Goal: Task Accomplishment & Management: Use online tool/utility

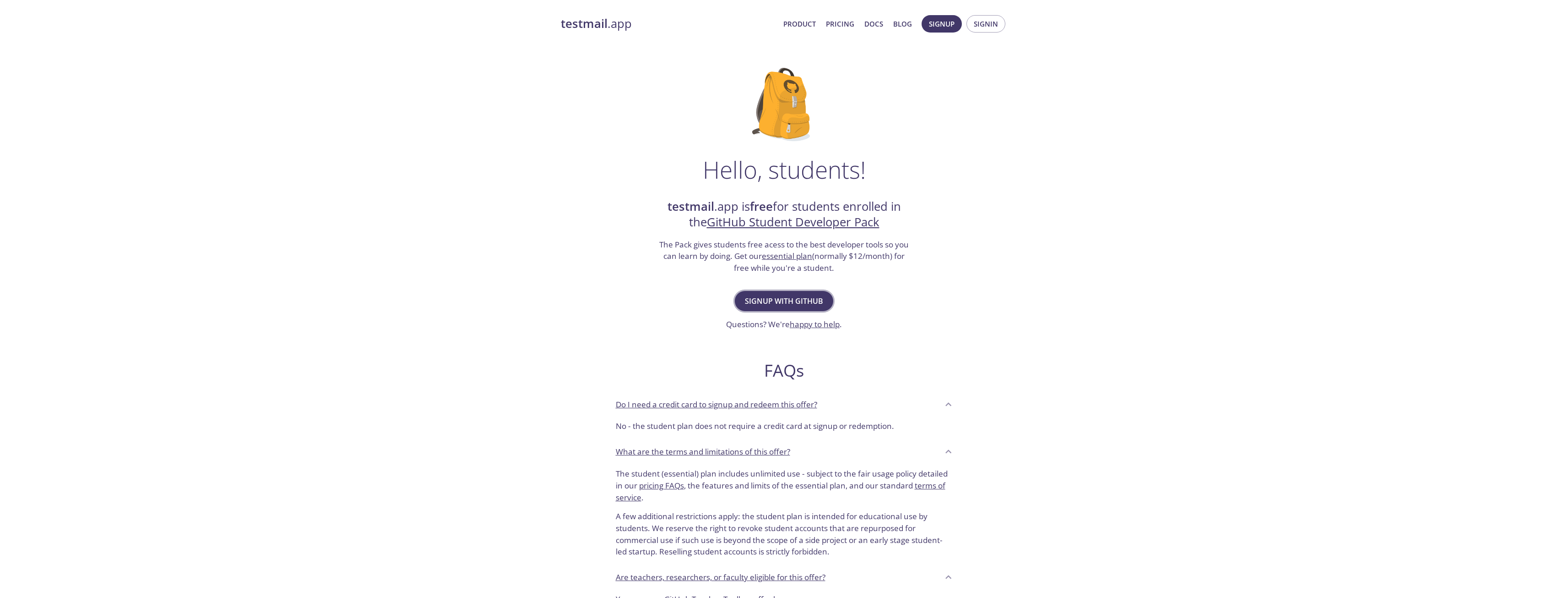
click at [798, 295] on span "Signup with GitHub" at bounding box center [784, 301] width 78 height 12
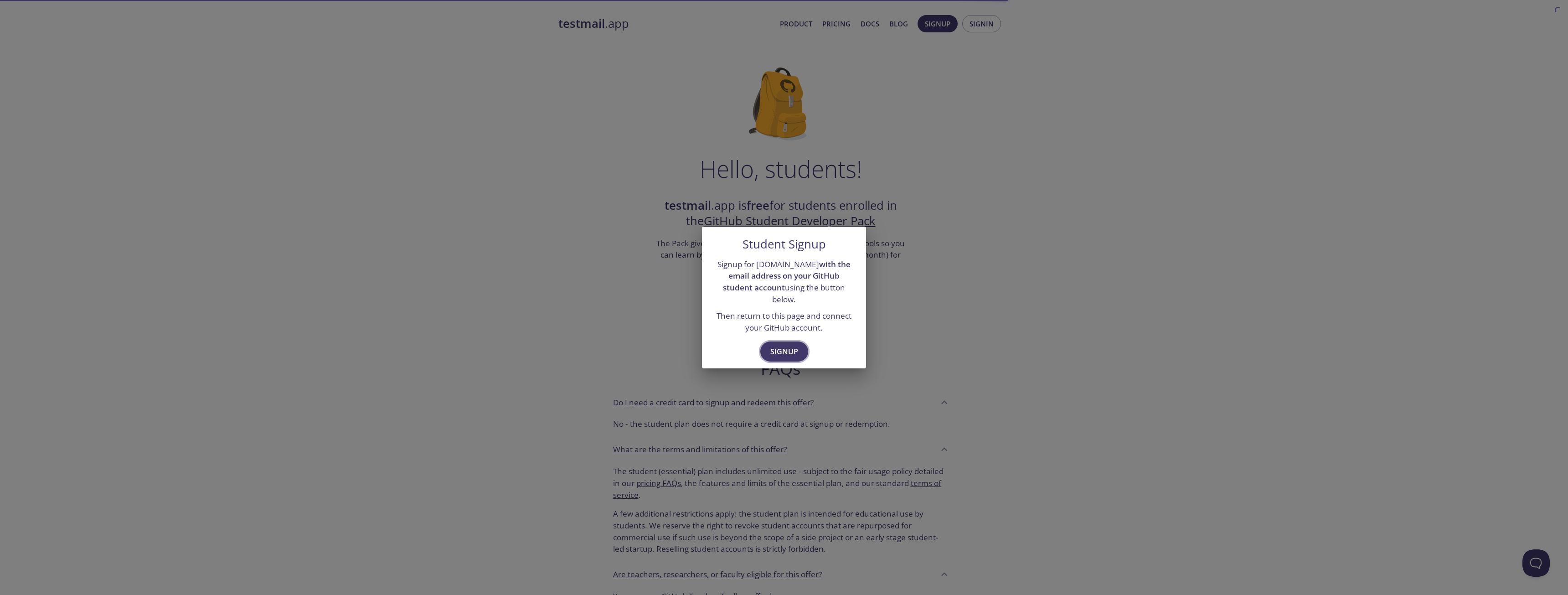
click at [774, 345] on span "Signup" at bounding box center [784, 351] width 28 height 12
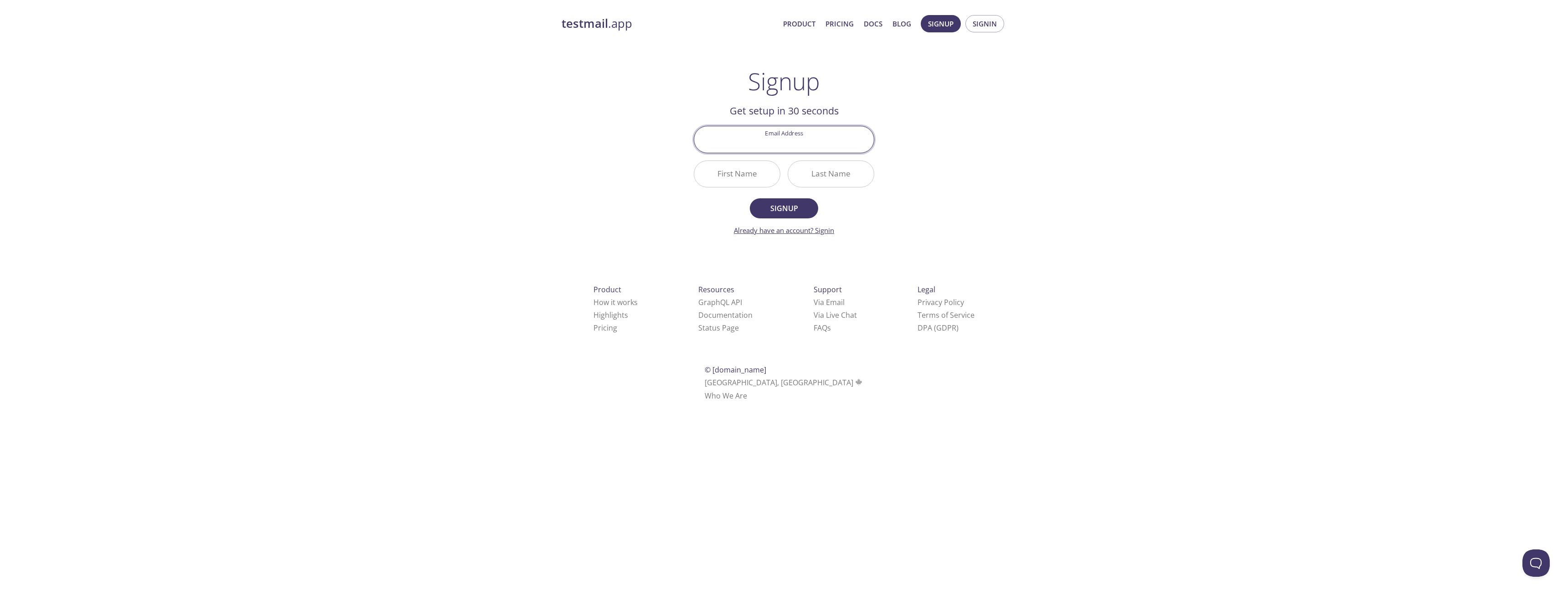
click at [829, 231] on link "Already have an account? Signin" at bounding box center [784, 230] width 100 height 9
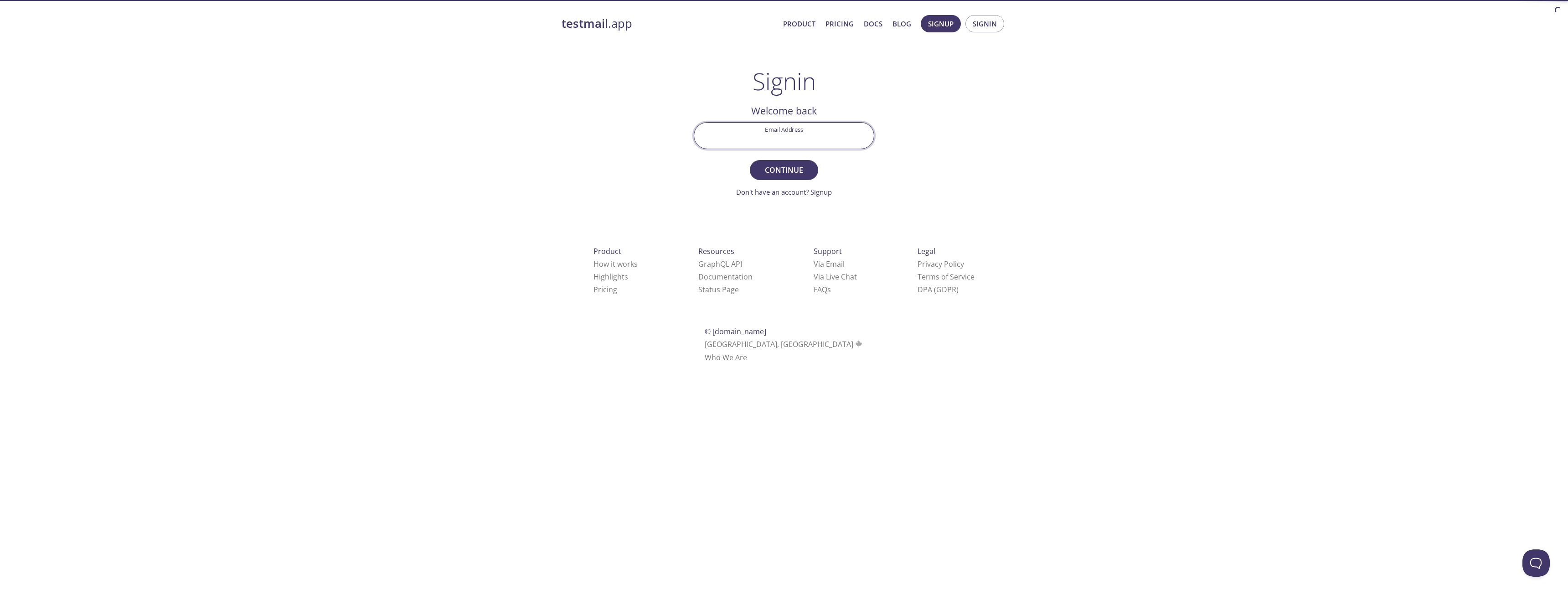
click at [793, 140] on input "Email Address" at bounding box center [784, 135] width 180 height 26
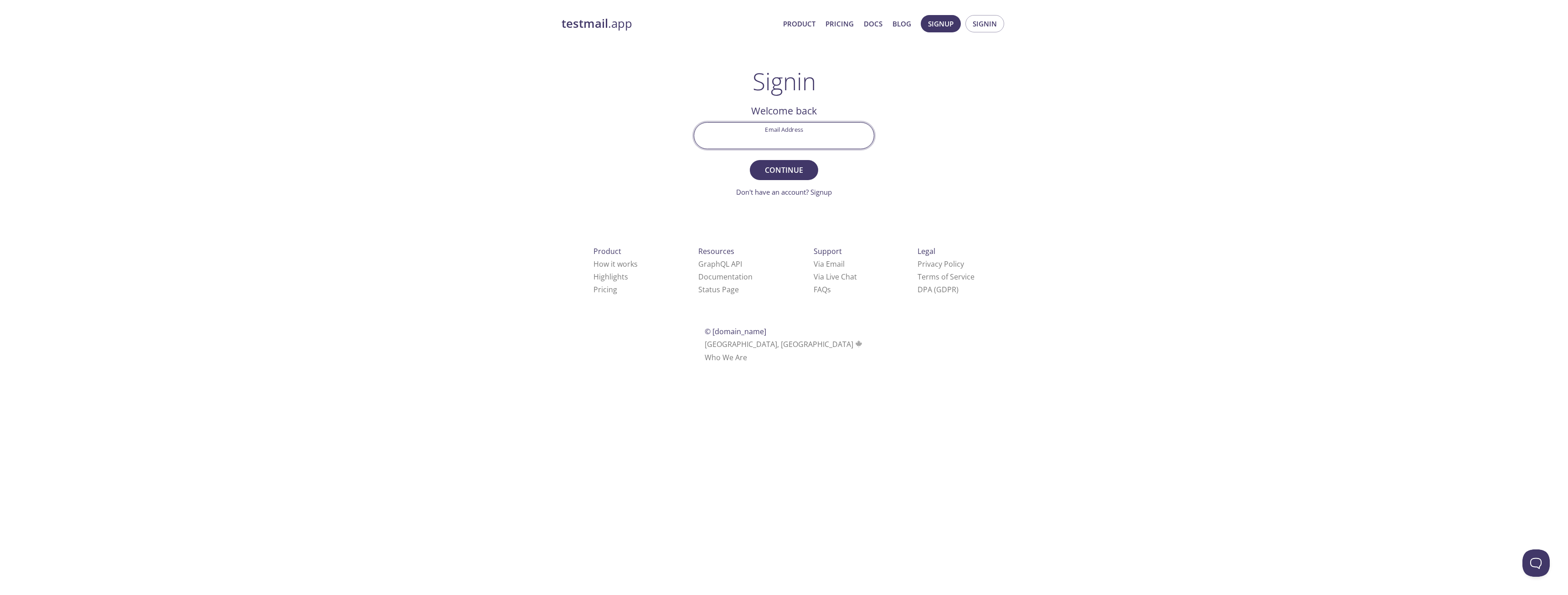
type input "[EMAIL_ADDRESS][DOMAIN_NAME]"
click at [779, 170] on span "Continue" at bounding box center [784, 169] width 48 height 12
click at [813, 144] on input "Signin Security Code" at bounding box center [784, 135] width 180 height 26
paste input "5FJ5PDA"
type input "5FJ5PDA"
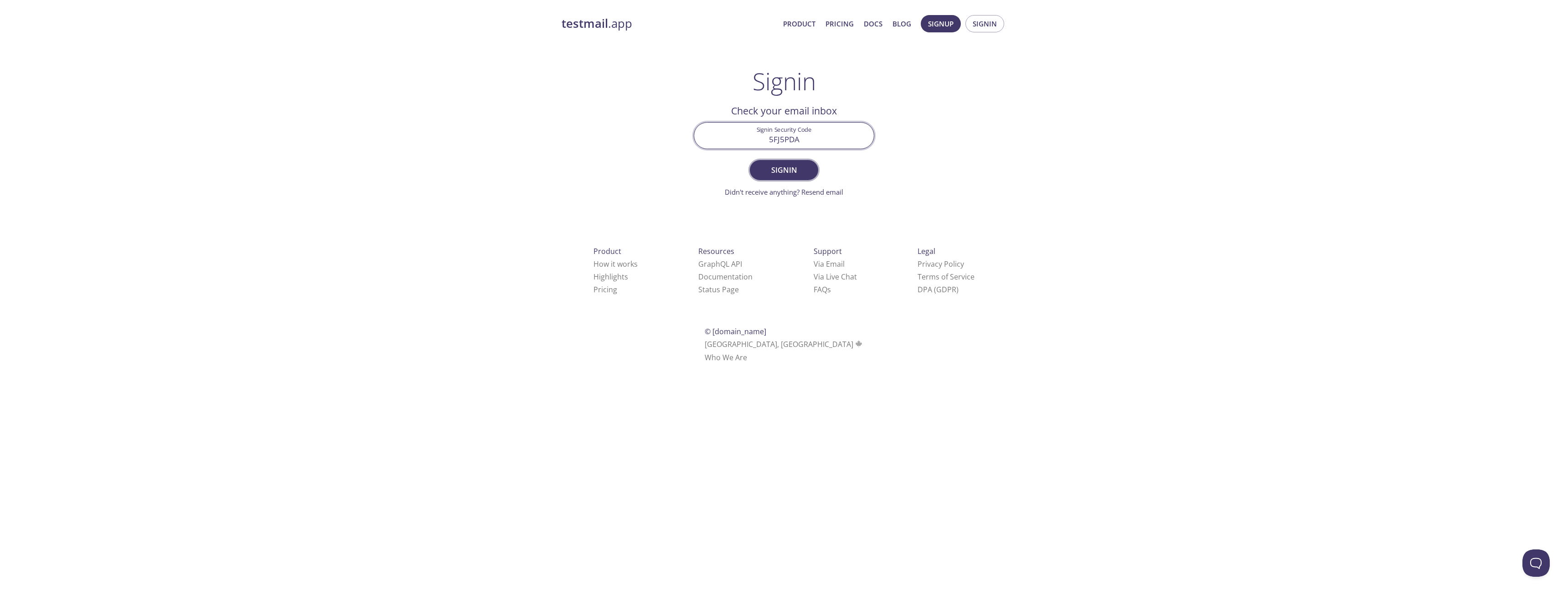
click at [765, 167] on span "Signin" at bounding box center [784, 169] width 48 height 12
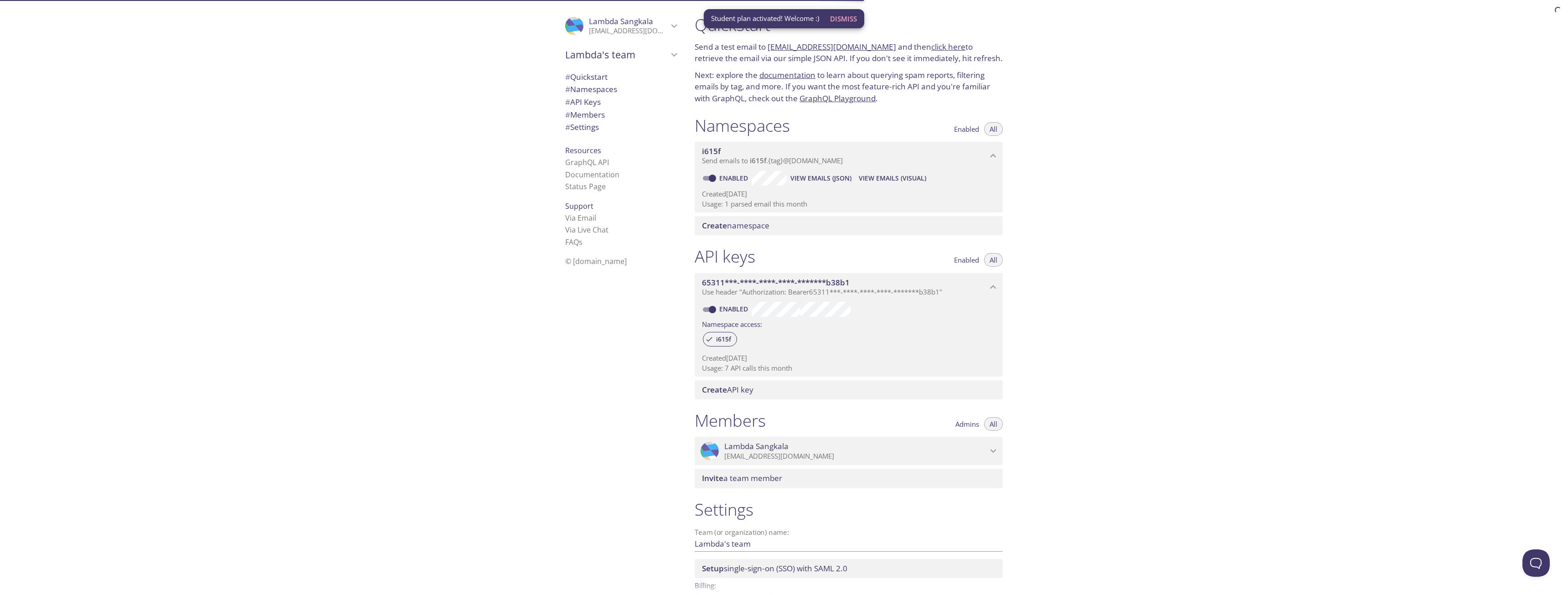
click at [1093, 166] on div "Quickstart Send a test email to [EMAIL_ADDRESS][DOMAIN_NAME] and then click her…" at bounding box center [1128, 298] width 881 height 595
drag, startPoint x: 1093, startPoint y: 166, endPoint x: 1074, endPoint y: 138, distance: 33.8
click at [1074, 138] on div "Quickstart Send a test email to [EMAIL_ADDRESS][DOMAIN_NAME] and then click her…" at bounding box center [1128, 298] width 881 height 595
click at [1049, 205] on div "Quickstart Send a test email to [EMAIL_ADDRESS][DOMAIN_NAME] and then click her…" at bounding box center [1128, 298] width 881 height 595
drag, startPoint x: 1049, startPoint y: 205, endPoint x: 1049, endPoint y: 172, distance: 33.0
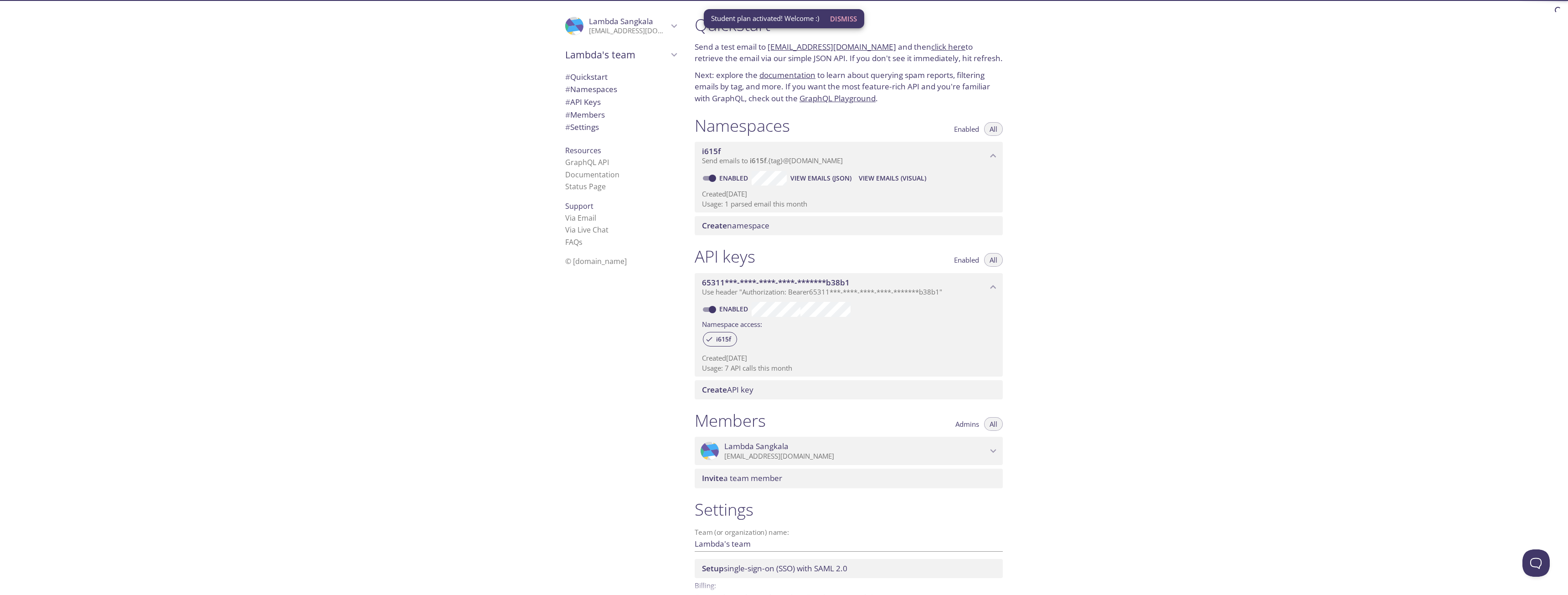
click at [1049, 172] on div "Quickstart Send a test email to [EMAIL_ADDRESS][DOMAIN_NAME] and then click her…" at bounding box center [1128, 298] width 881 height 595
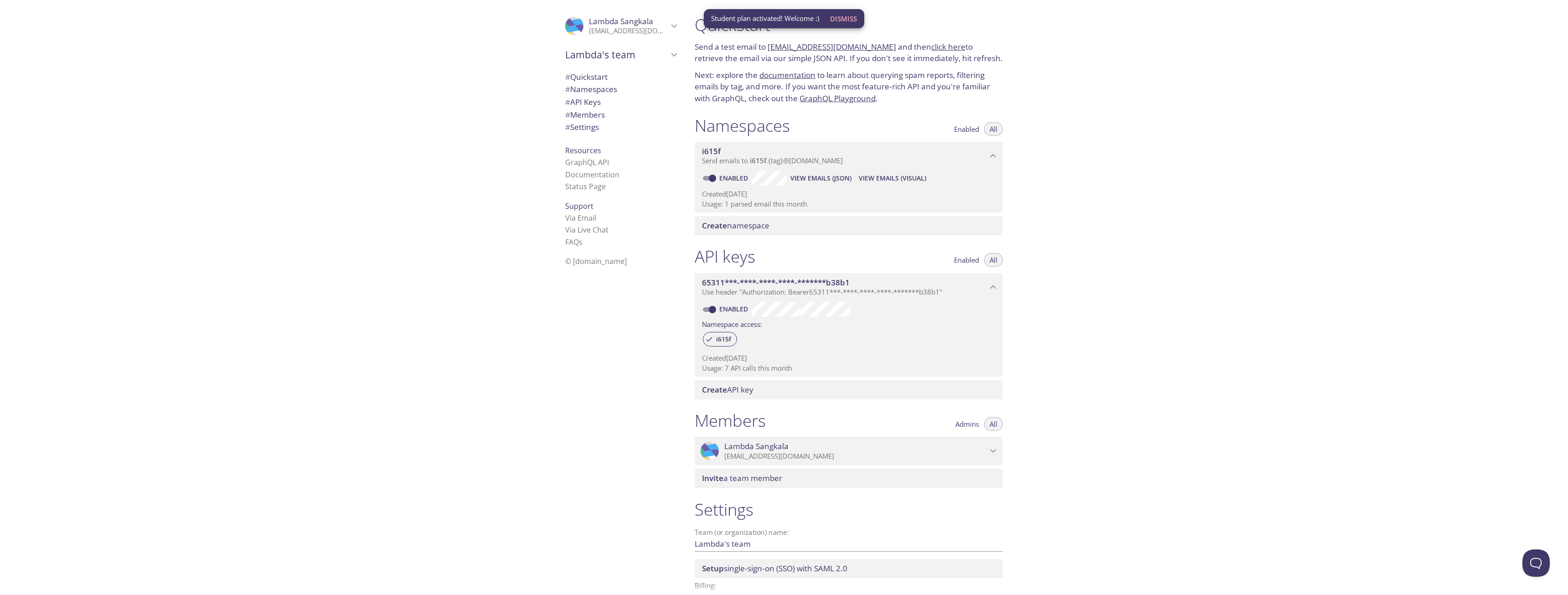
click at [1104, 136] on div "Quickstart Send a test email to [EMAIL_ADDRESS][DOMAIN_NAME] and then click her…" at bounding box center [1128, 298] width 881 height 595
drag, startPoint x: 1104, startPoint y: 136, endPoint x: 1073, endPoint y: 109, distance: 41.1
click at [1073, 109] on div "Quickstart Send a test email to [EMAIL_ADDRESS][DOMAIN_NAME] and then click her…" at bounding box center [1128, 298] width 881 height 595
click at [1117, 120] on div "Quickstart Send a test email to [EMAIL_ADDRESS][DOMAIN_NAME] and then click her…" at bounding box center [1128, 298] width 881 height 595
drag, startPoint x: 1117, startPoint y: 120, endPoint x: 1103, endPoint y: 108, distance: 18.4
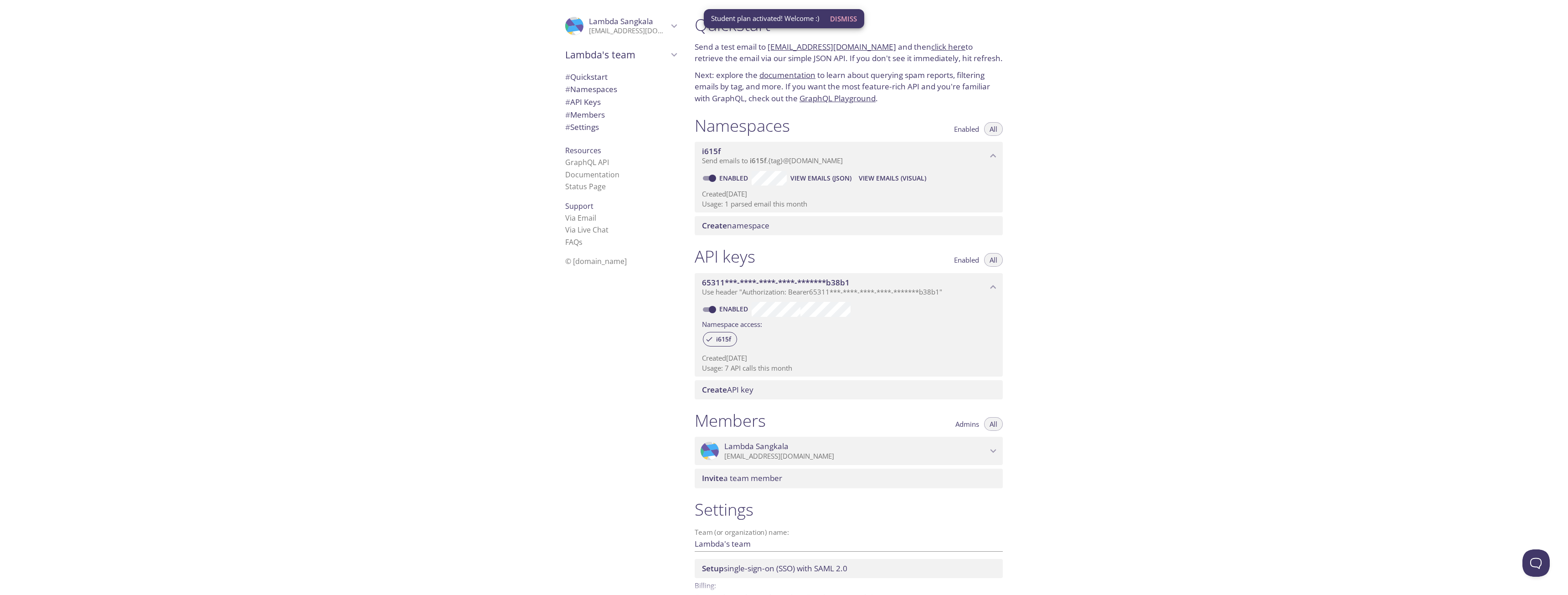
click at [1103, 108] on div "Quickstart Send a test email to [EMAIL_ADDRESS][DOMAIN_NAME] and then click her…" at bounding box center [1128, 298] width 881 height 595
click at [1105, 114] on div "Quickstart Send a test email to [EMAIL_ADDRESS][DOMAIN_NAME] and then click her…" at bounding box center [1128, 298] width 881 height 595
drag, startPoint x: 1105, startPoint y: 114, endPoint x: 1088, endPoint y: 94, distance: 26.2
click at [1088, 94] on div "Quickstart Send a test email to [EMAIL_ADDRESS][DOMAIN_NAME] and then click her…" at bounding box center [1128, 298] width 881 height 595
click at [1122, 148] on div "Quickstart Send a test email to [EMAIL_ADDRESS][DOMAIN_NAME] and then click her…" at bounding box center [1128, 298] width 881 height 595
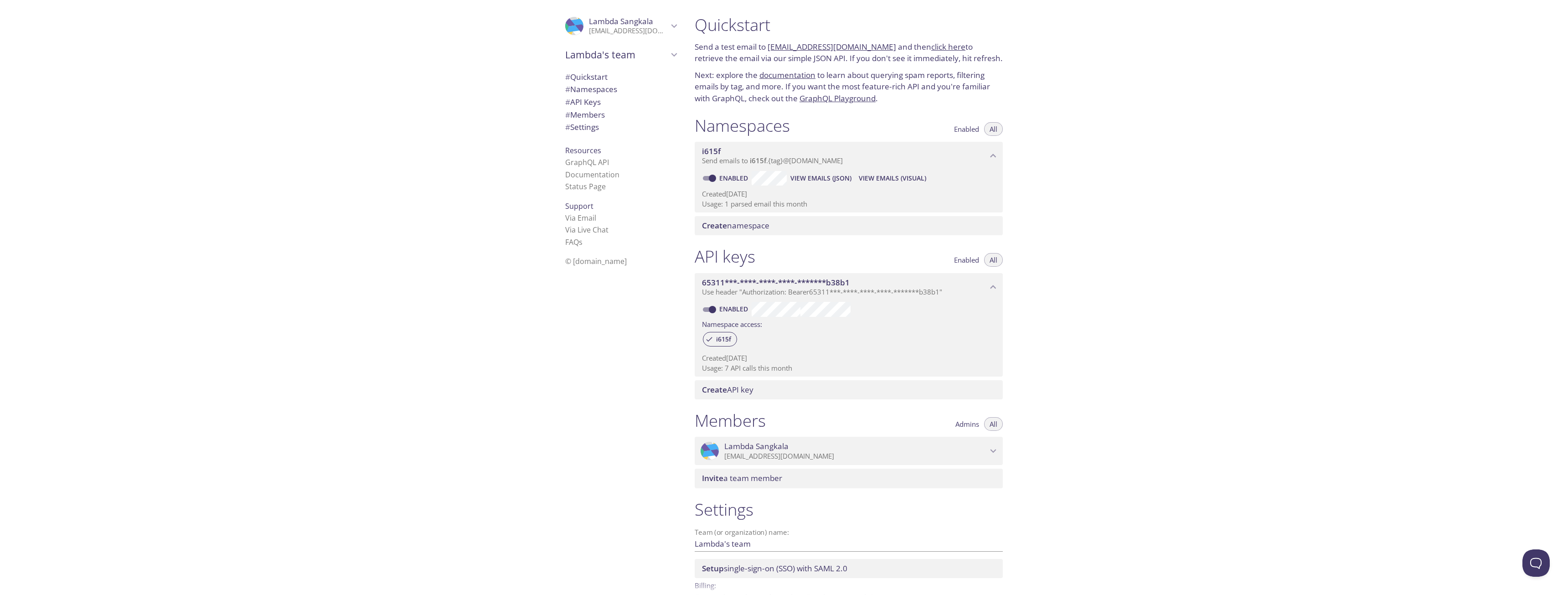
click at [1098, 110] on div "Quickstart Send a test email to [EMAIL_ADDRESS][DOMAIN_NAME] and then click her…" at bounding box center [1128, 298] width 881 height 595
drag, startPoint x: 1098, startPoint y: 110, endPoint x: 1090, endPoint y: 87, distance: 24.4
click at [1090, 87] on div "Quickstart Send a test email to [EMAIL_ADDRESS][DOMAIN_NAME] and then click her…" at bounding box center [1128, 298] width 881 height 595
